Goal: Task Accomplishment & Management: Use online tool/utility

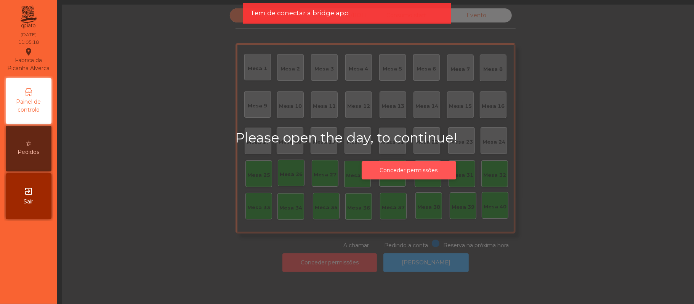
click at [399, 168] on button "Conceder permissões" at bounding box center [409, 170] width 95 height 19
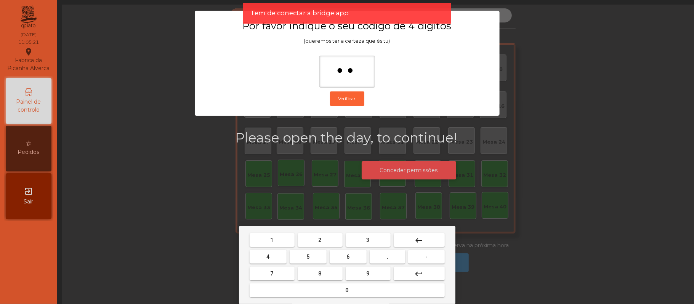
type input "***"
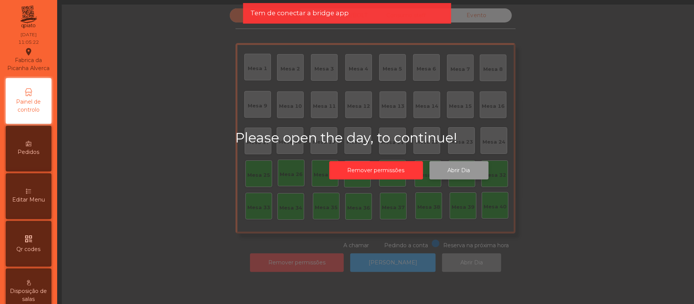
click at [454, 168] on button "Abrir Dia" at bounding box center [459, 170] width 59 height 19
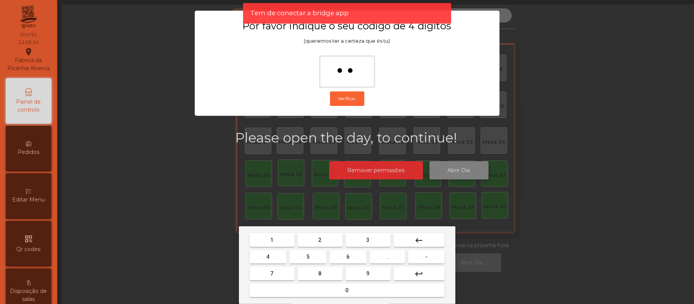
type input "***"
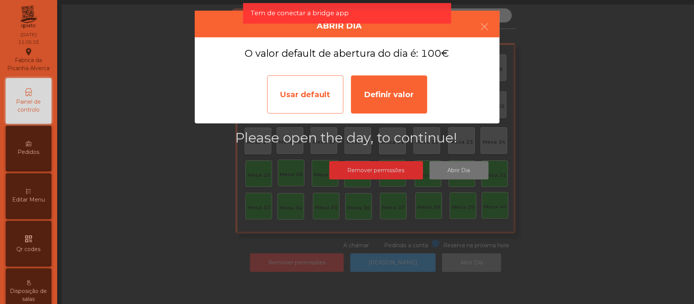
click at [294, 98] on div "Usar default" at bounding box center [305, 94] width 76 height 38
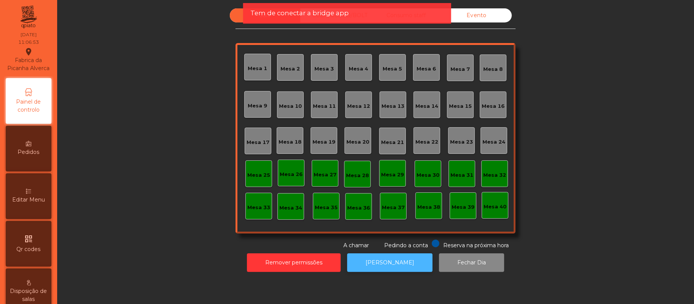
click at [384, 263] on button "[PERSON_NAME]" at bounding box center [389, 263] width 85 height 19
click at [387, 263] on button "[PERSON_NAME]" at bounding box center [389, 263] width 85 height 19
click at [384, 255] on button "[PERSON_NAME]" at bounding box center [389, 263] width 85 height 19
click at [382, 263] on button "[PERSON_NAME]" at bounding box center [389, 263] width 85 height 19
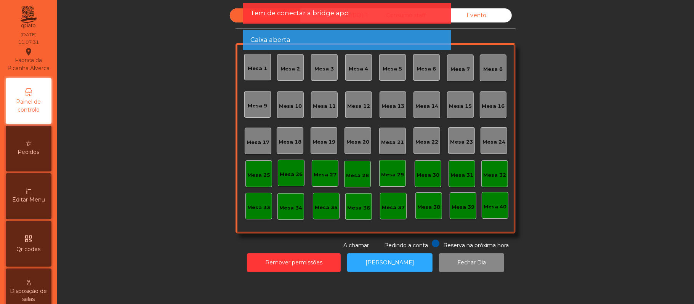
click at [409, 11] on div "Tem de conectar a bridge app" at bounding box center [346, 13] width 193 height 10
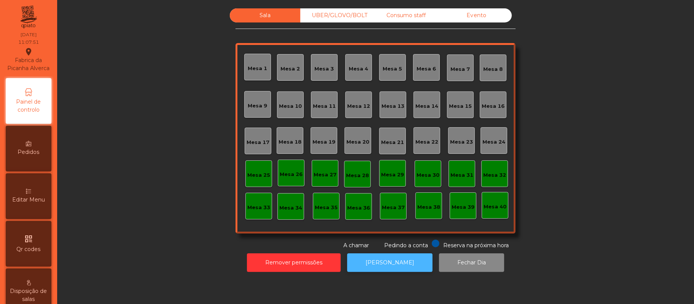
click at [385, 269] on button "[PERSON_NAME]" at bounding box center [389, 263] width 85 height 19
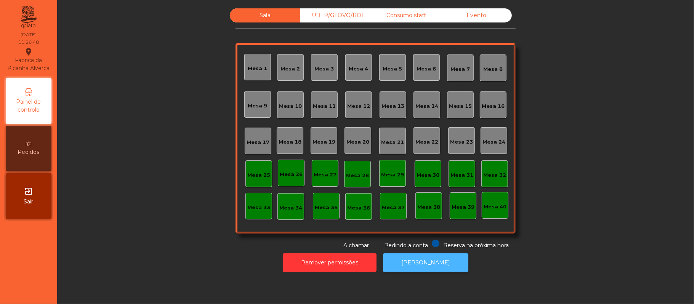
click at [429, 262] on button "[PERSON_NAME]" at bounding box center [425, 263] width 85 height 19
